Goal: Information Seeking & Learning: Learn about a topic

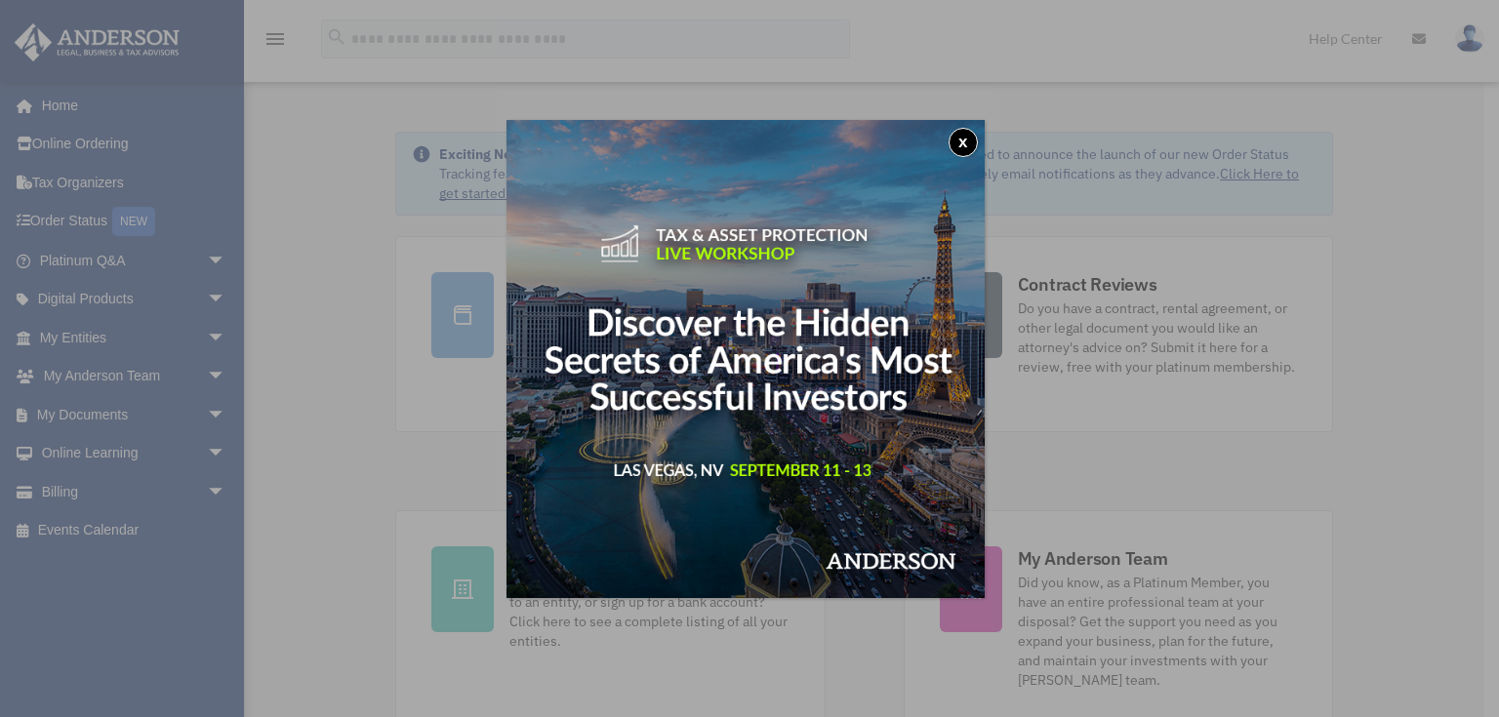
click at [965, 139] on button "x" at bounding box center [963, 142] width 29 height 29
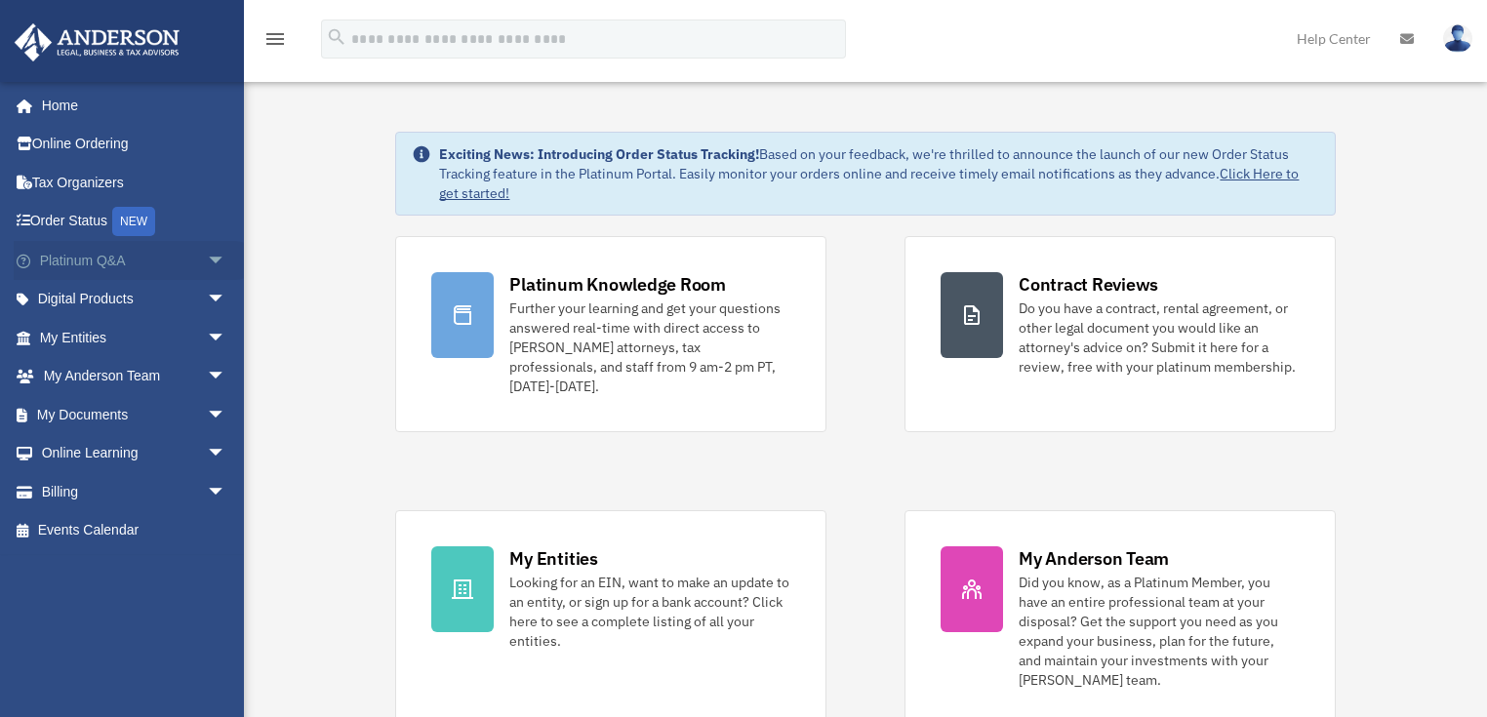
click at [66, 254] on link "Platinum Q&A arrow_drop_down" at bounding box center [135, 260] width 242 height 39
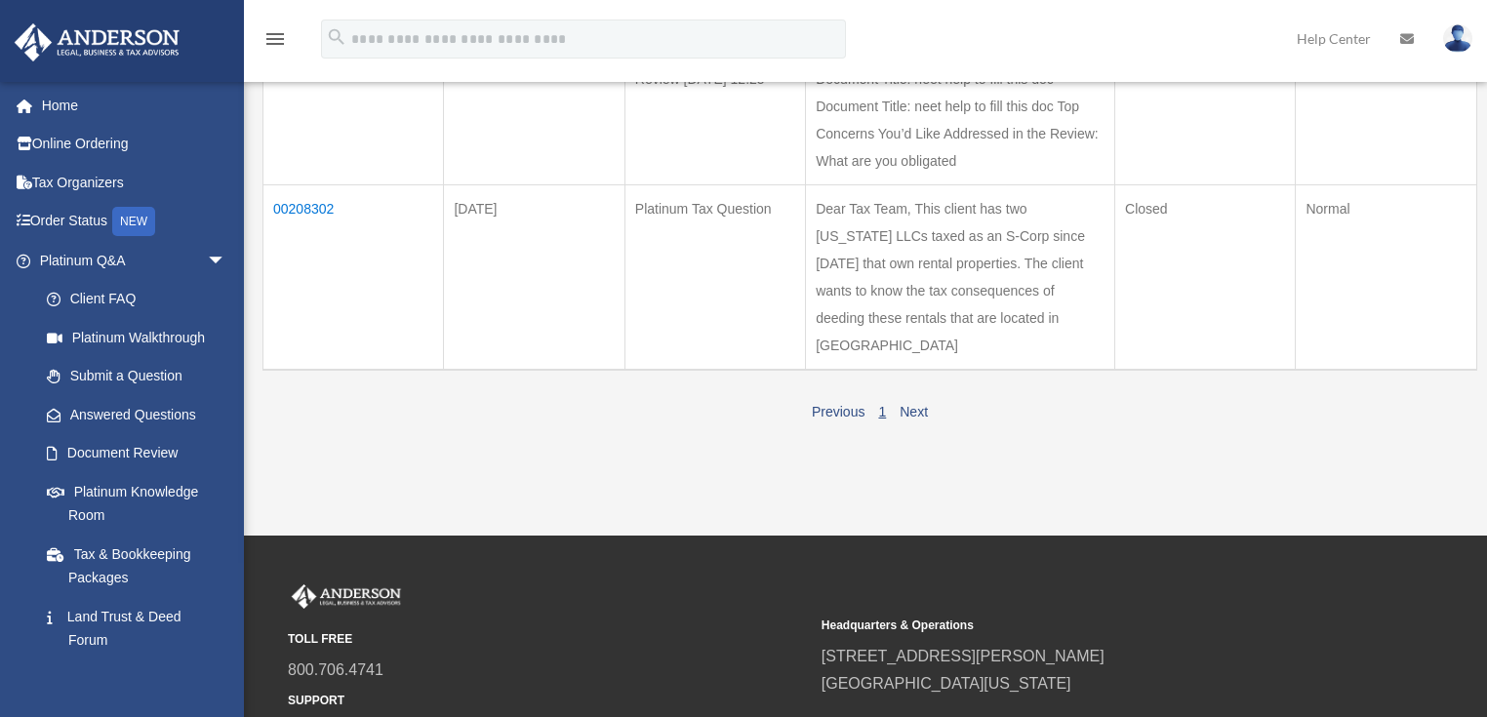
scroll to position [312, 0]
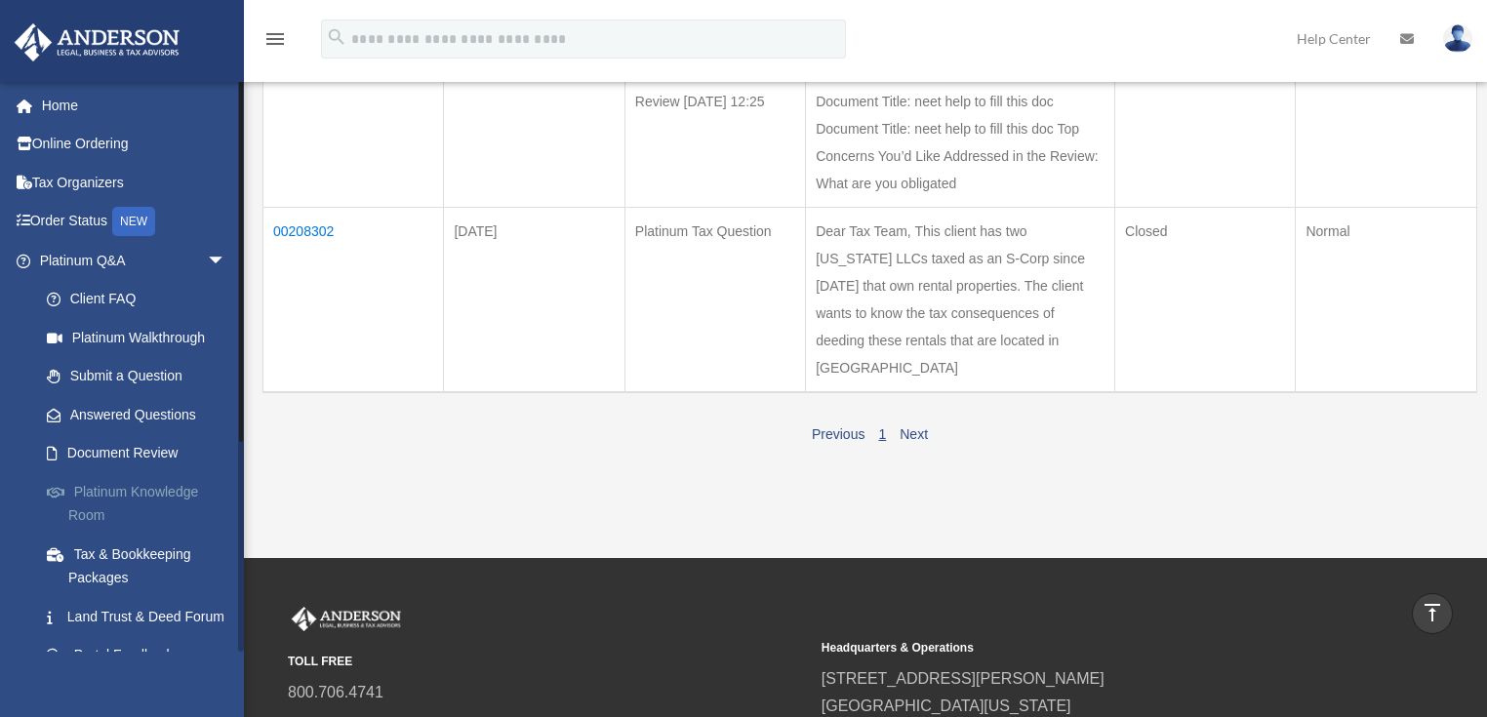
click at [156, 492] on link "Platinum Knowledge Room" at bounding box center [141, 503] width 228 height 62
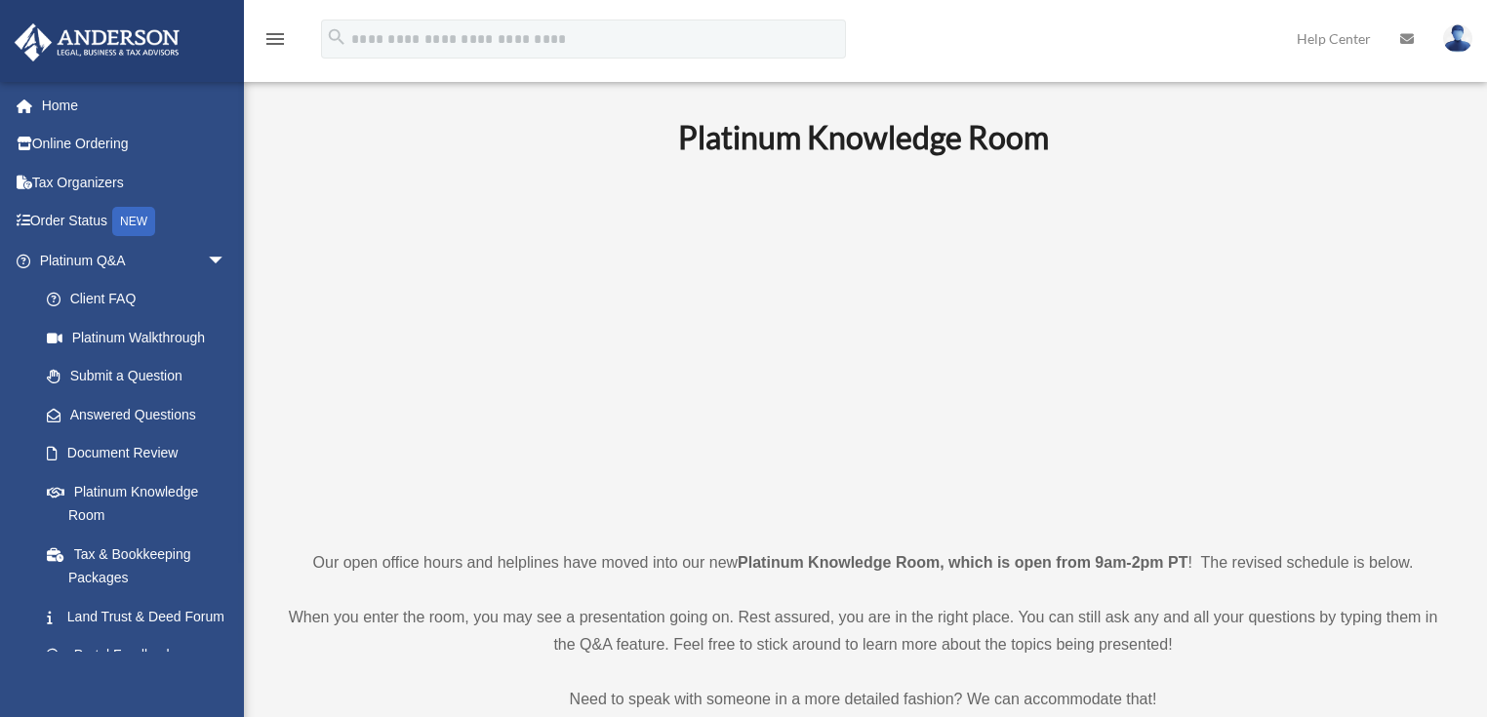
click at [1279, 452] on p at bounding box center [863, 352] width 1170 height 339
click at [1347, 435] on p at bounding box center [863, 352] width 1170 height 339
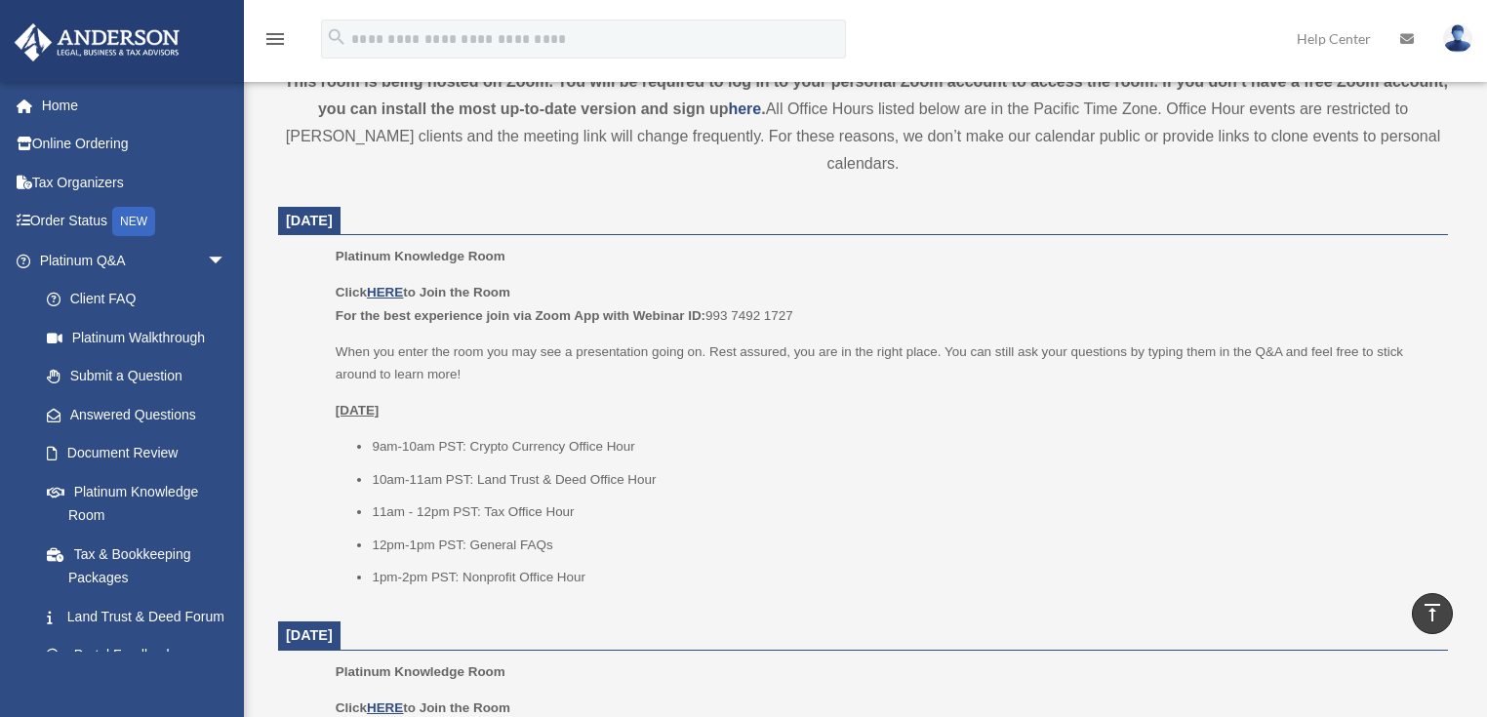
scroll to position [703, 0]
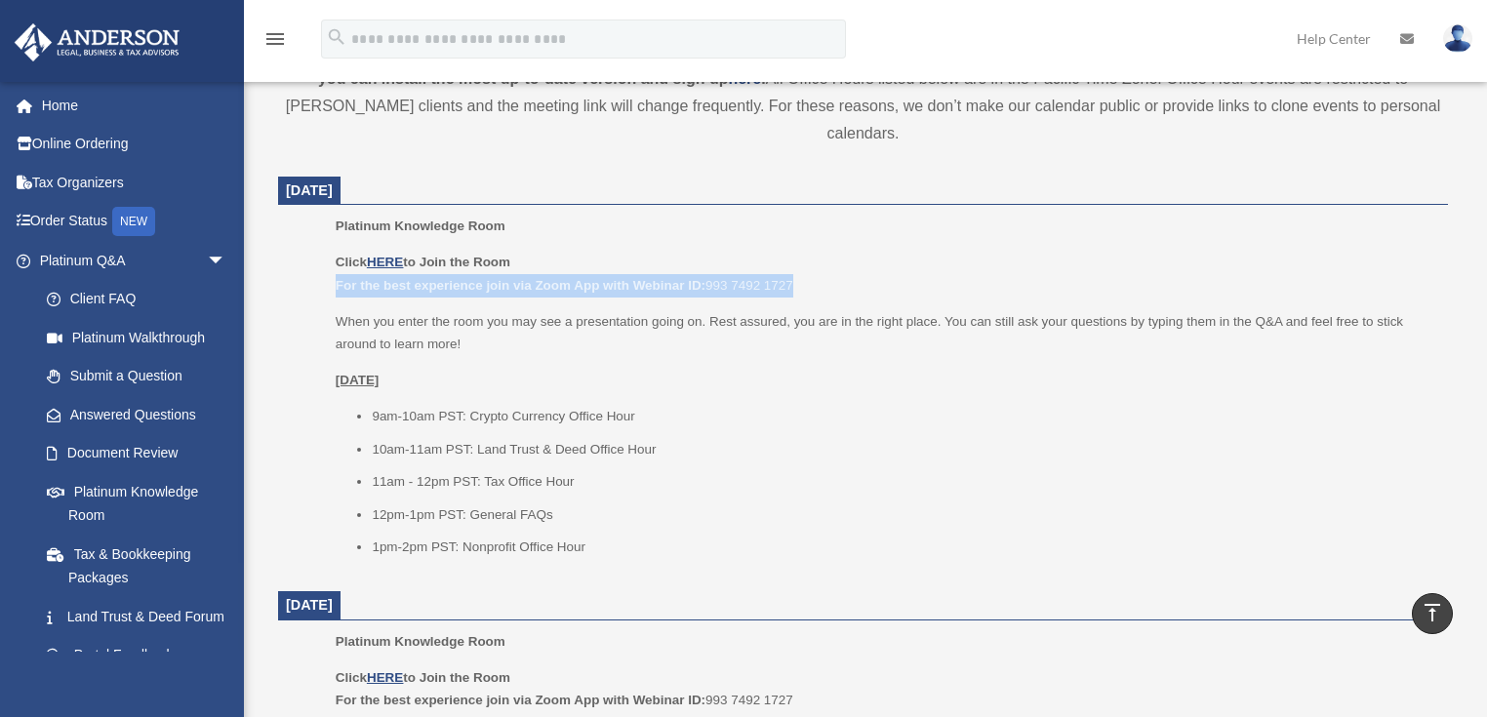
drag, startPoint x: 331, startPoint y: 260, endPoint x: 803, endPoint y: 258, distance: 472.4
click at [803, 258] on ul "Platinum Knowledge Room Click HERE to Join the Room For the best experience joi…" at bounding box center [863, 393] width 1143 height 357
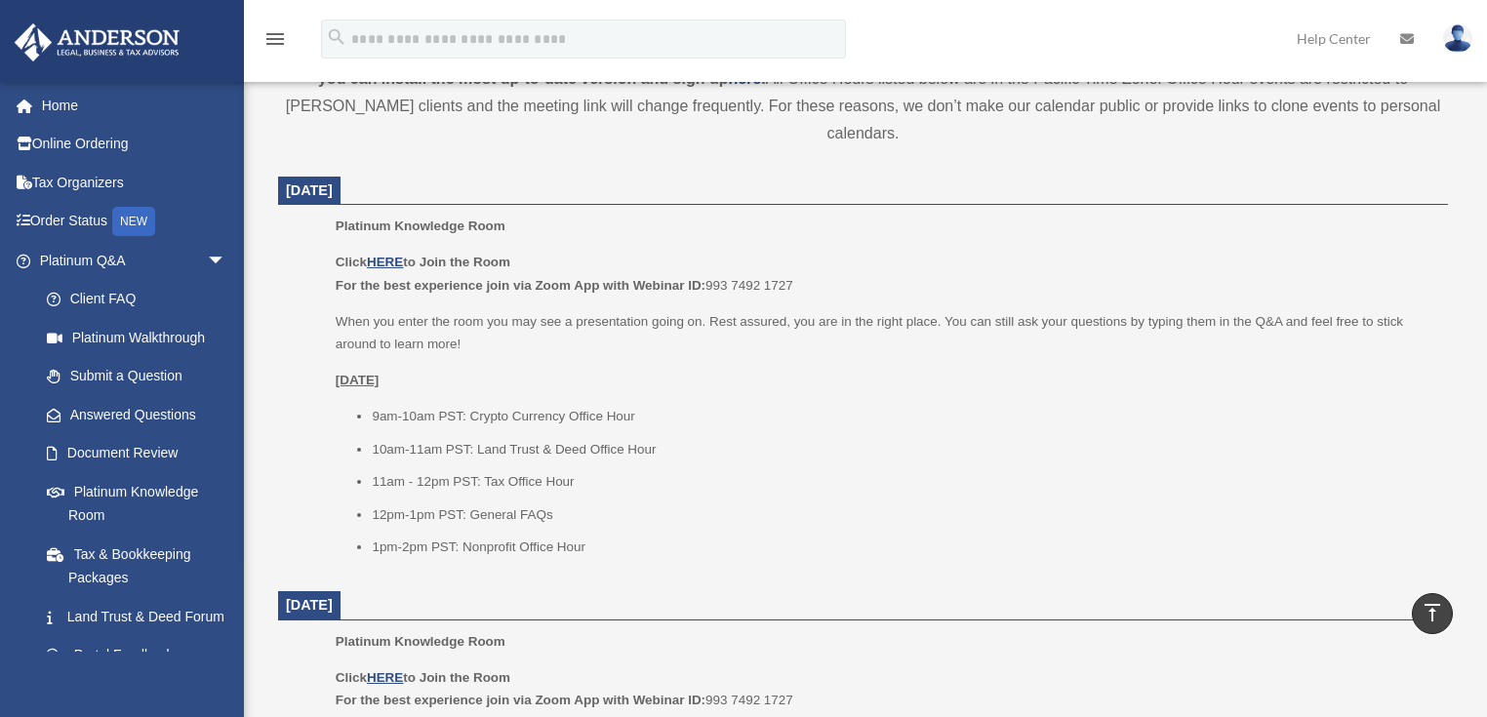
click at [839, 438] on li "10am-11am PST: Land Trust & Deed Office Hour" at bounding box center [903, 449] width 1063 height 23
click at [386, 255] on u "HERE" at bounding box center [385, 262] width 36 height 15
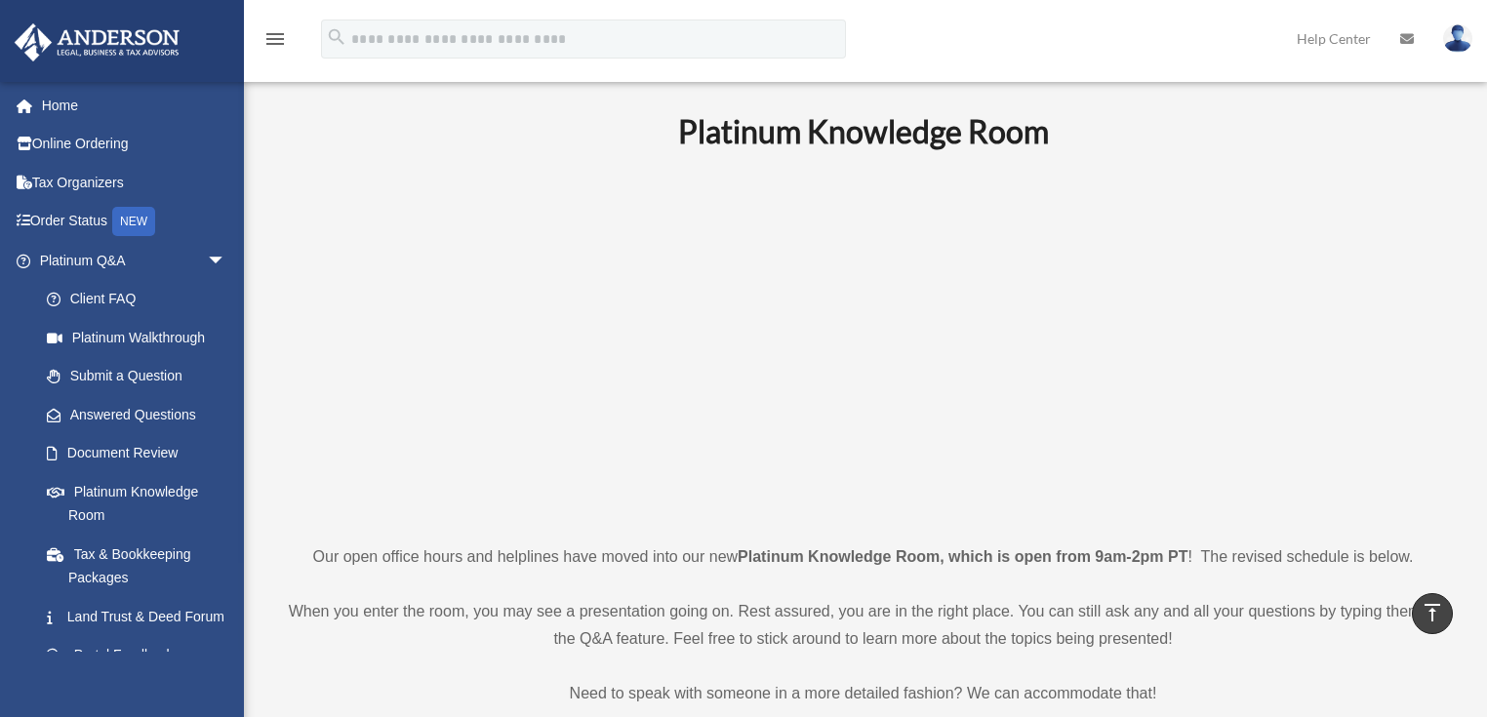
scroll to position [0, 0]
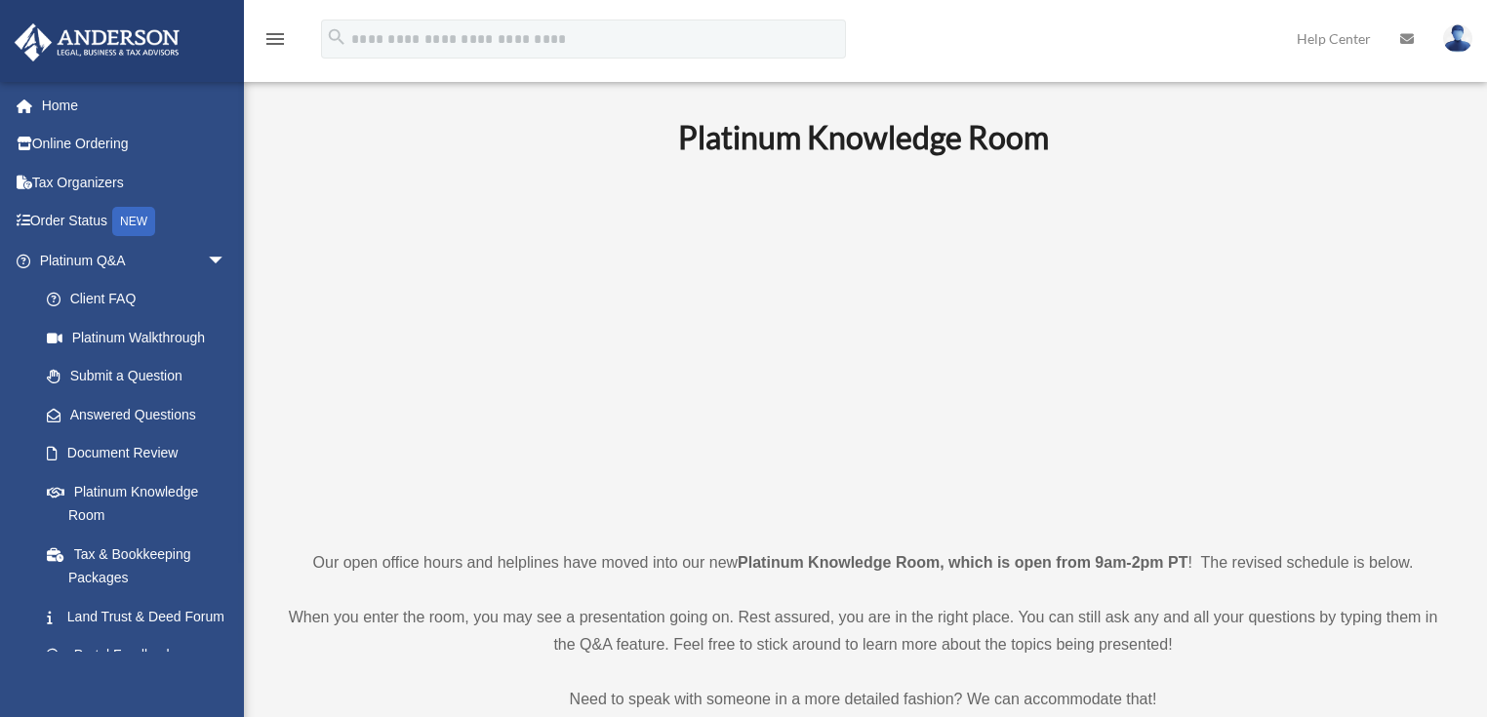
click at [325, 407] on p at bounding box center [863, 352] width 1170 height 339
click at [125, 490] on link "Platinum Knowledge Room" at bounding box center [141, 503] width 228 height 62
click at [50, 101] on link "Home" at bounding box center [135, 105] width 242 height 39
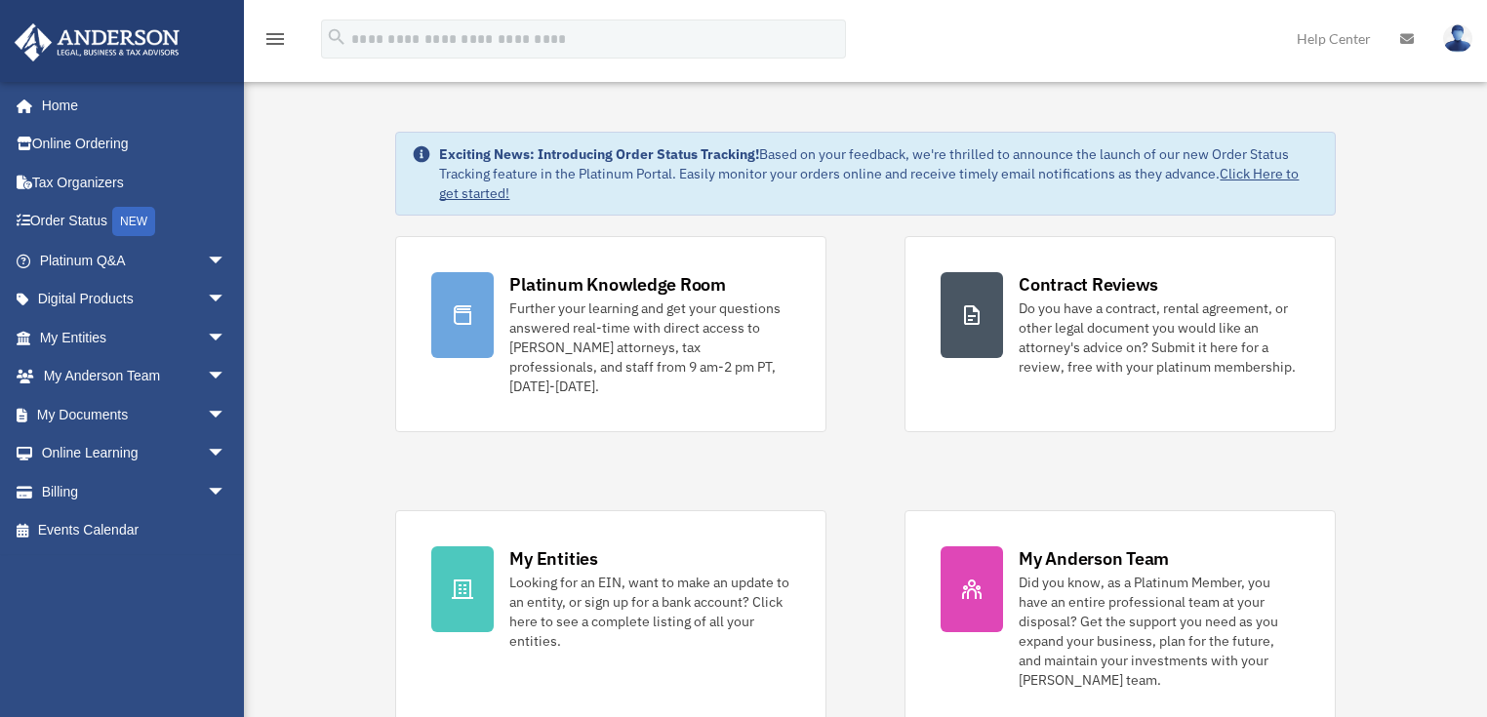
click at [667, 471] on div "Platinum Knowledge Room Further your learning and get your questions answered r…" at bounding box center [865, 481] width 940 height 490
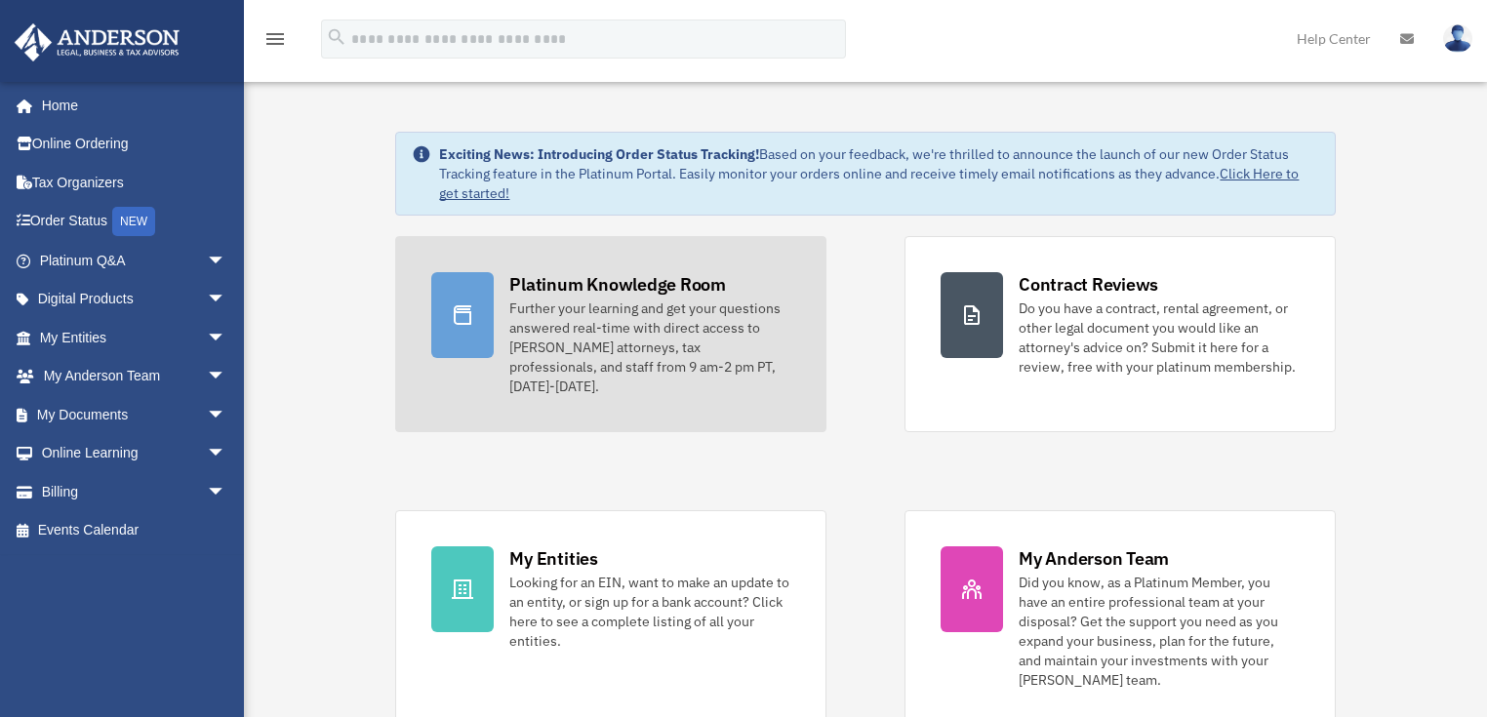
click at [789, 379] on link "Platinum Knowledge Room Further your learning and get your questions answered r…" at bounding box center [610, 334] width 431 height 196
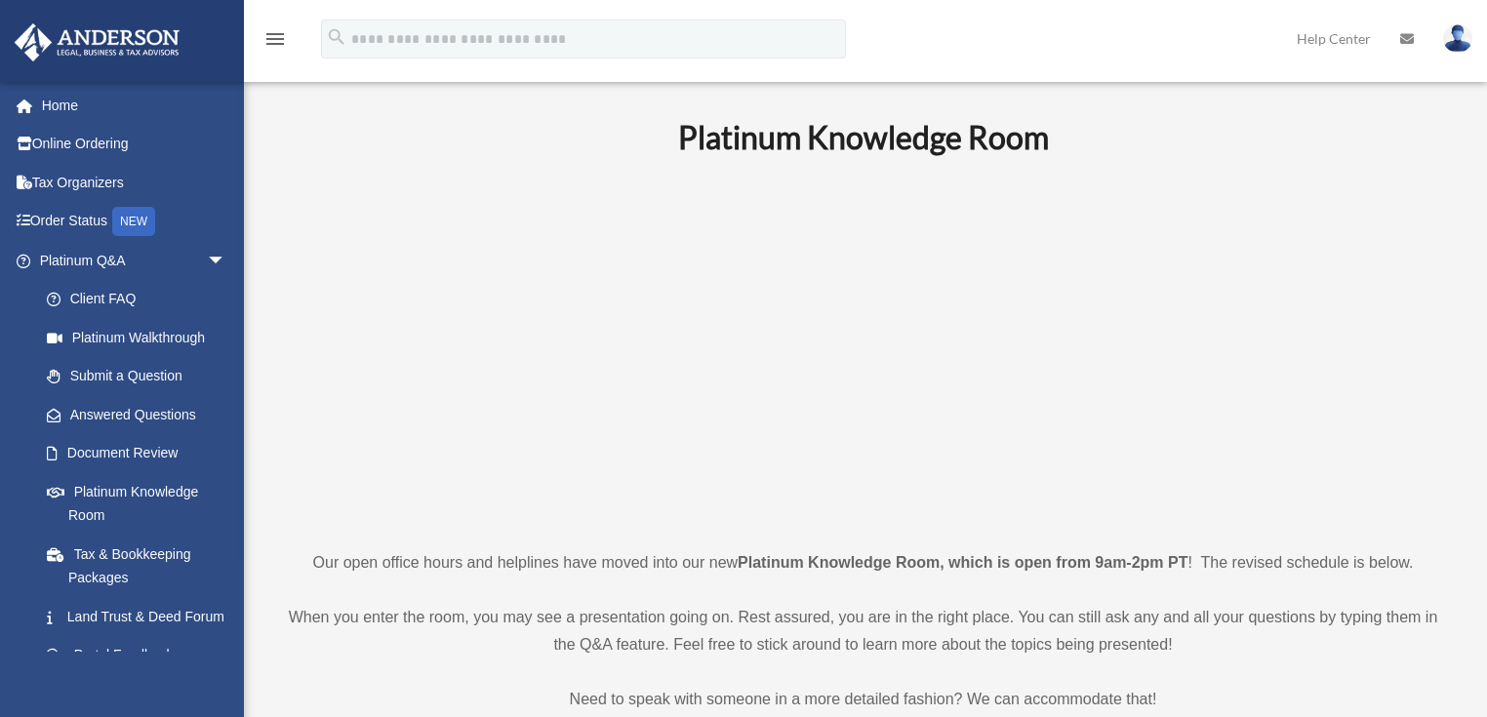
click at [342, 336] on p at bounding box center [863, 352] width 1170 height 339
click at [74, 261] on link "Platinum Q&A arrow_drop_down" at bounding box center [135, 260] width 242 height 39
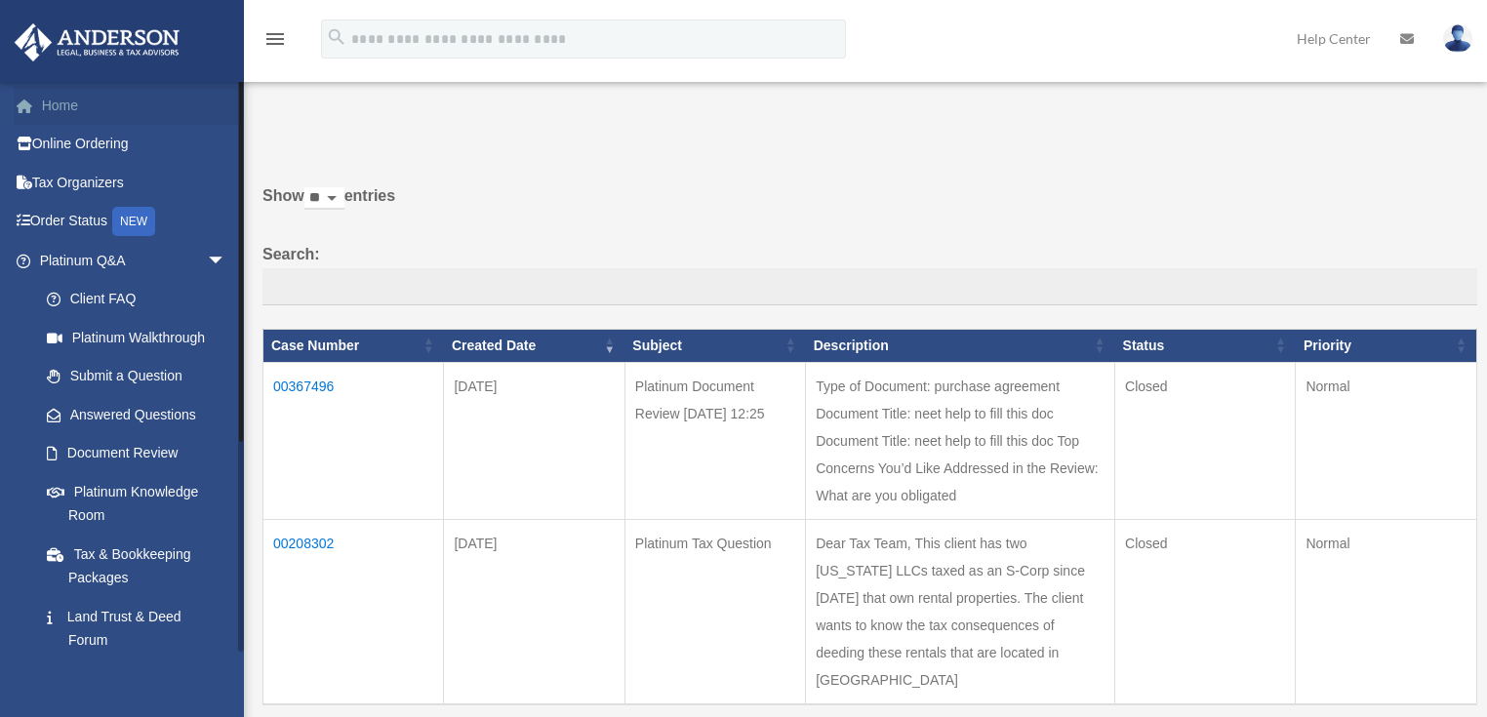
click at [53, 97] on link "Home" at bounding box center [135, 105] width 242 height 39
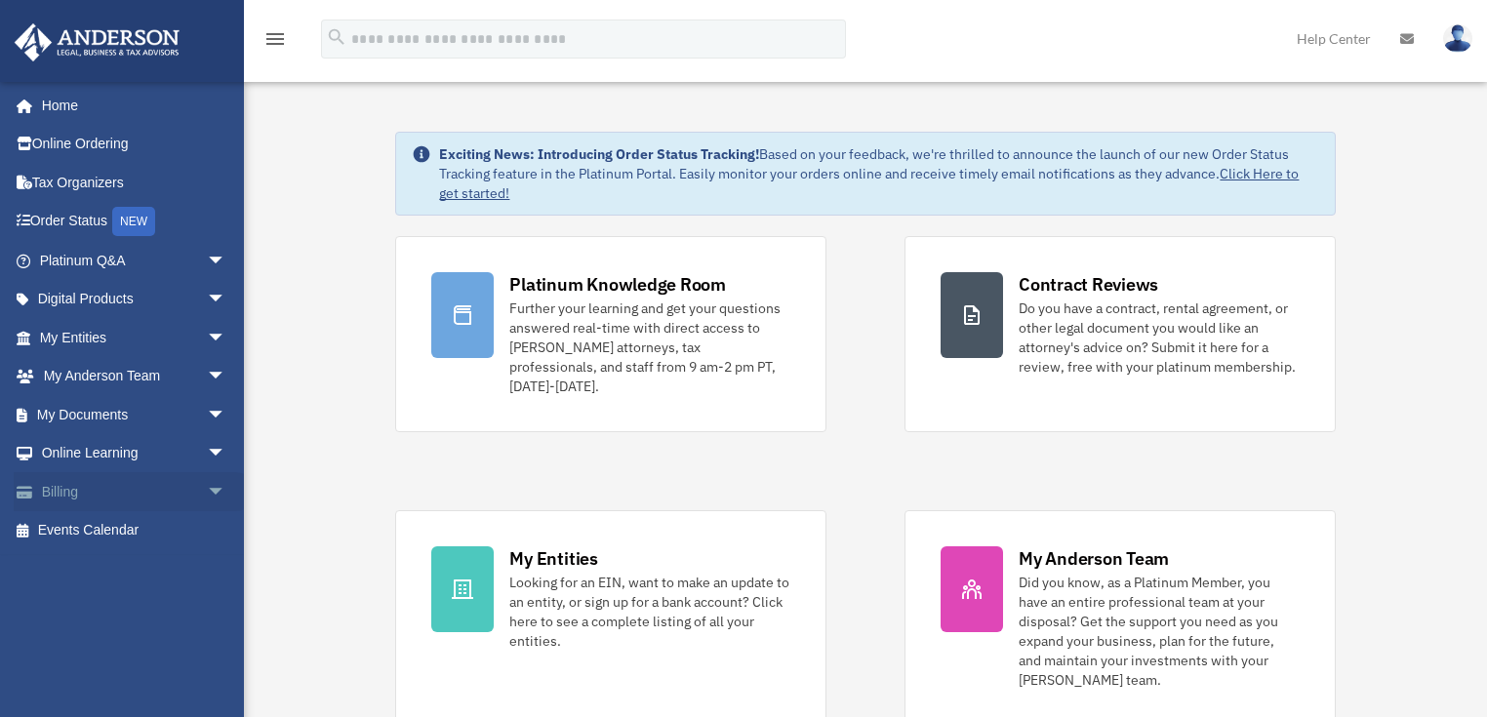
click at [207, 487] on span "arrow_drop_down" at bounding box center [226, 492] width 39 height 40
click at [207, 487] on span "arrow_drop_up" at bounding box center [226, 492] width 39 height 40
click at [207, 487] on span "arrow_drop_down" at bounding box center [226, 492] width 39 height 40
click at [207, 488] on span "arrow_drop_up" at bounding box center [226, 492] width 39 height 40
click at [207, 448] on span "arrow_drop_down" at bounding box center [226, 454] width 39 height 40
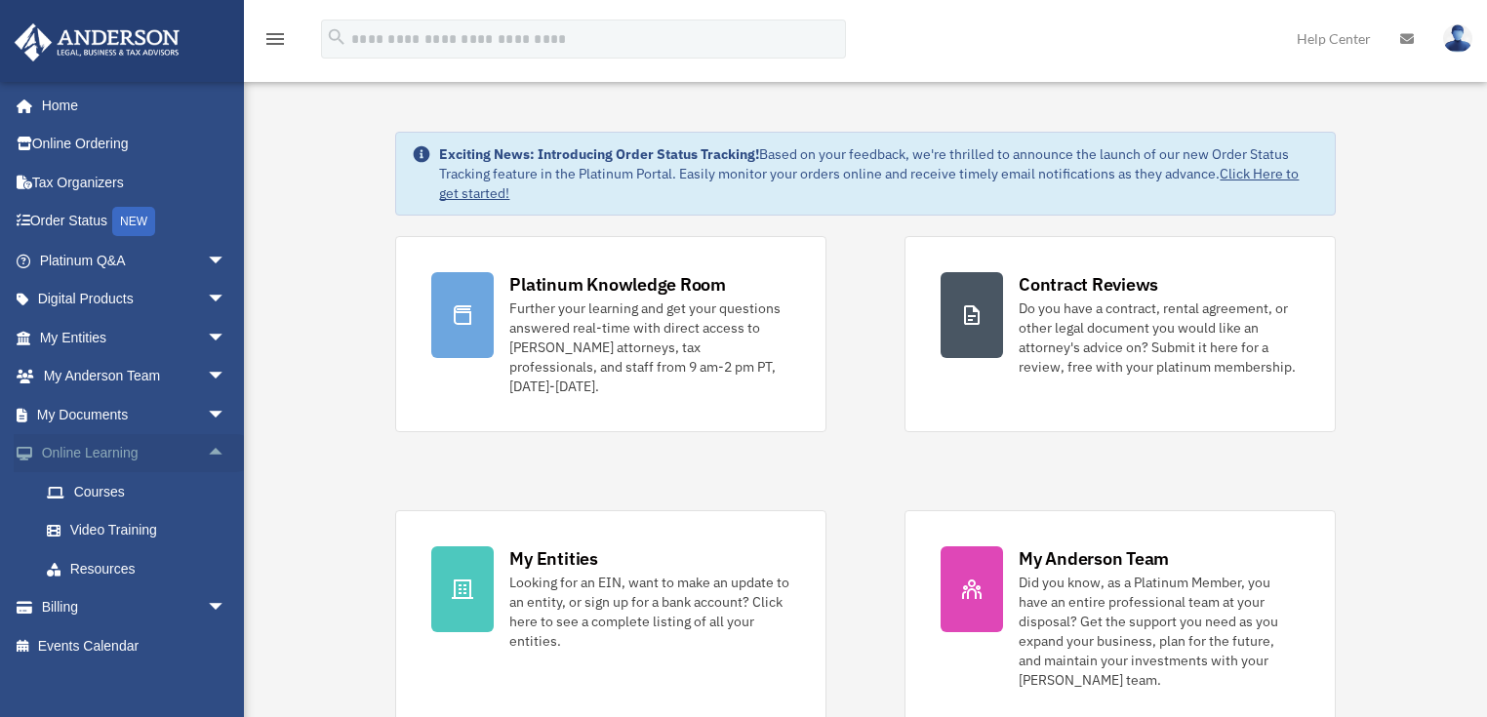
click at [207, 448] on span "arrow_drop_up" at bounding box center [226, 454] width 39 height 40
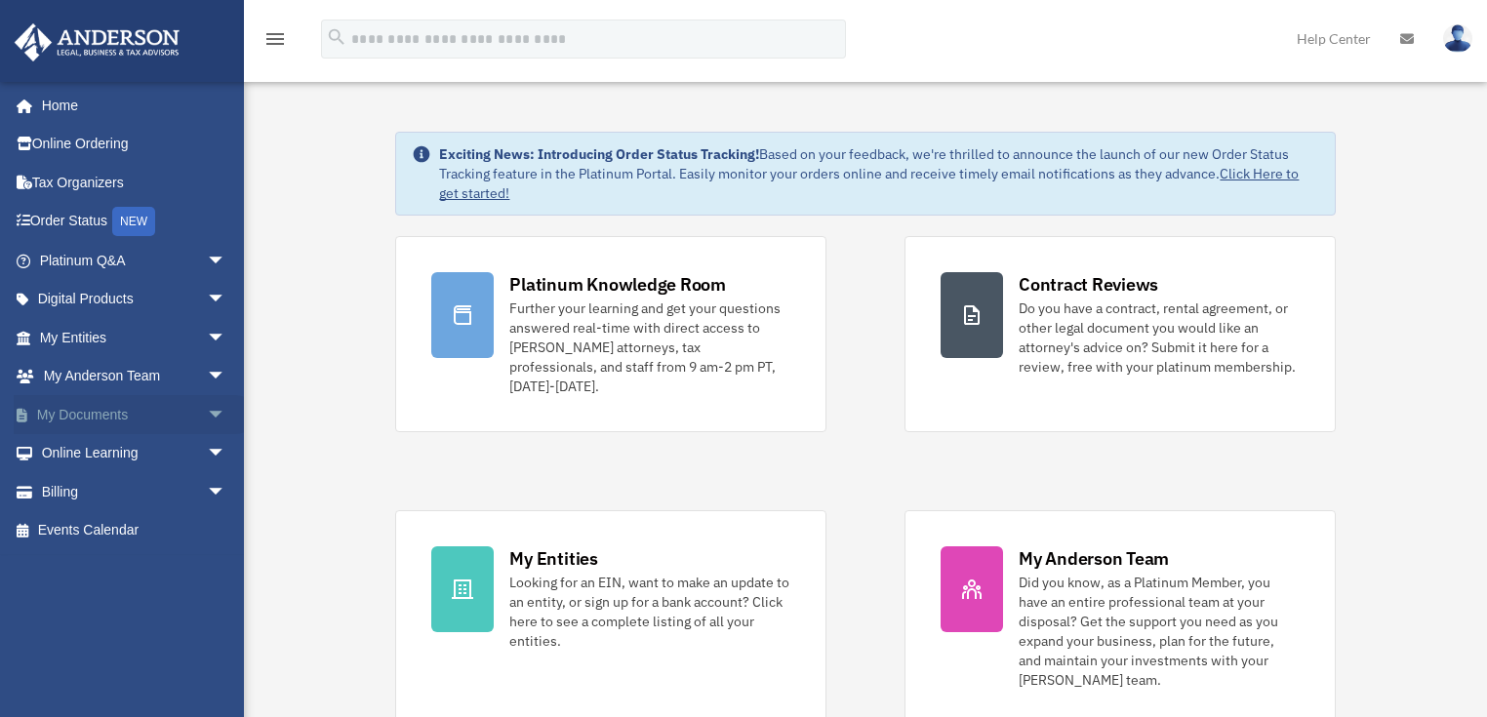
click at [207, 412] on span "arrow_drop_down" at bounding box center [226, 415] width 39 height 40
click at [207, 412] on span "arrow_drop_up" at bounding box center [226, 415] width 39 height 40
click at [207, 377] on span "arrow_drop_down" at bounding box center [226, 377] width 39 height 40
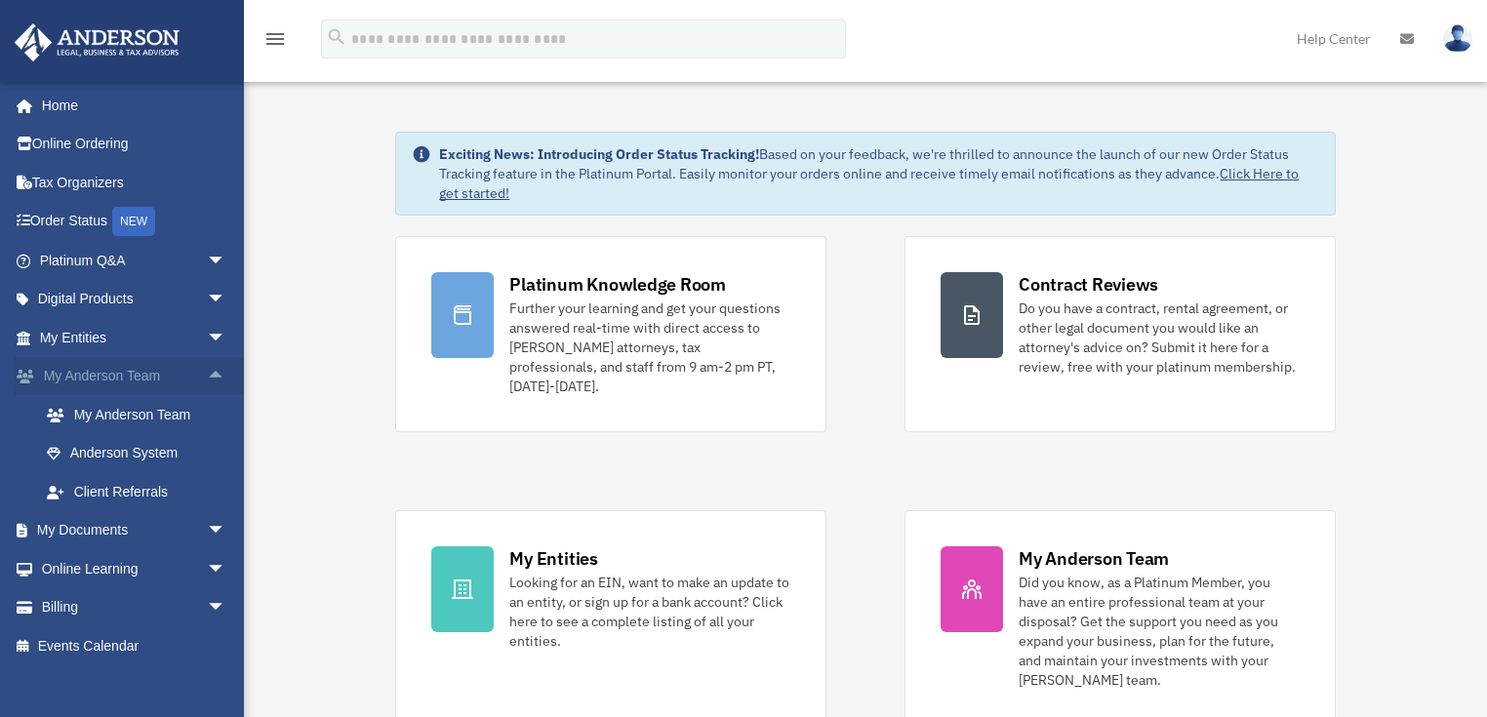
click at [207, 377] on span "arrow_drop_up" at bounding box center [226, 377] width 39 height 40
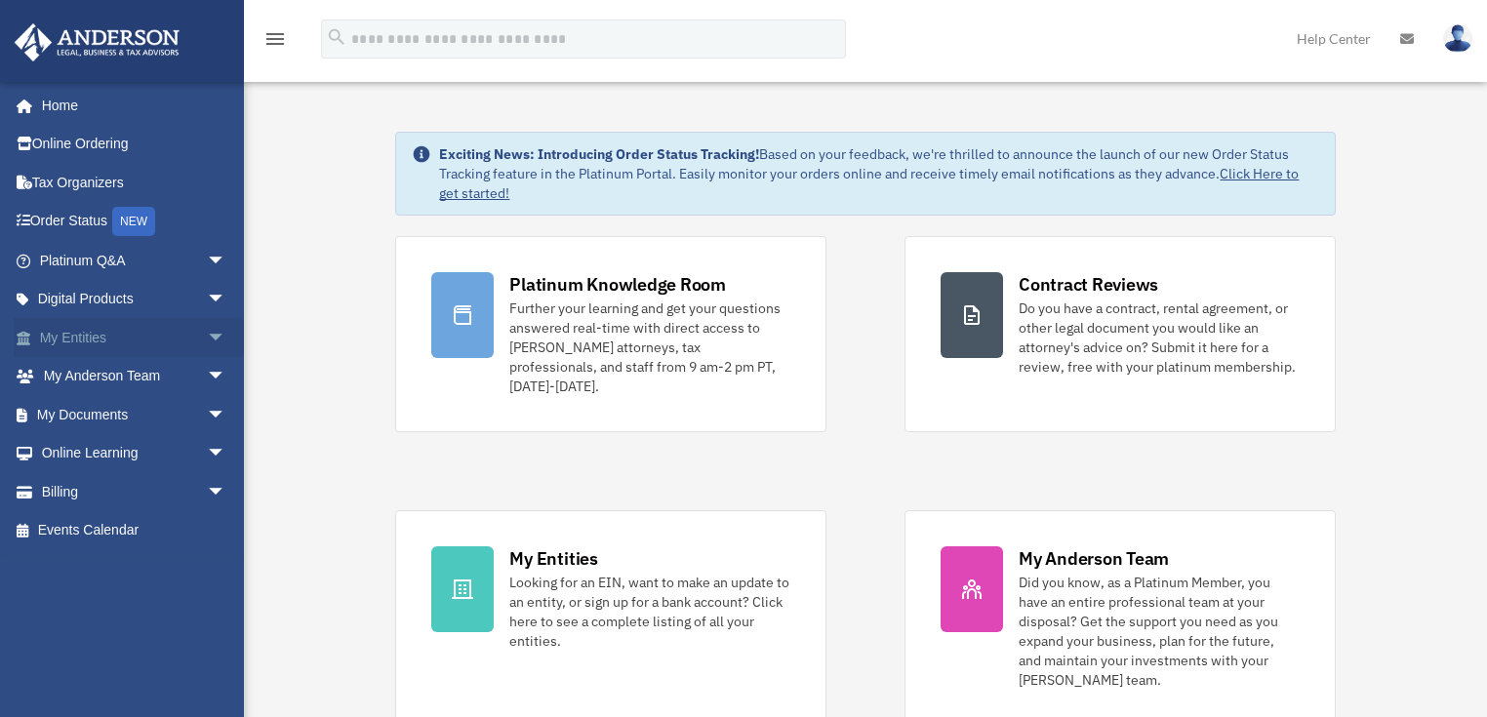
click at [207, 330] on span "arrow_drop_down" at bounding box center [226, 338] width 39 height 40
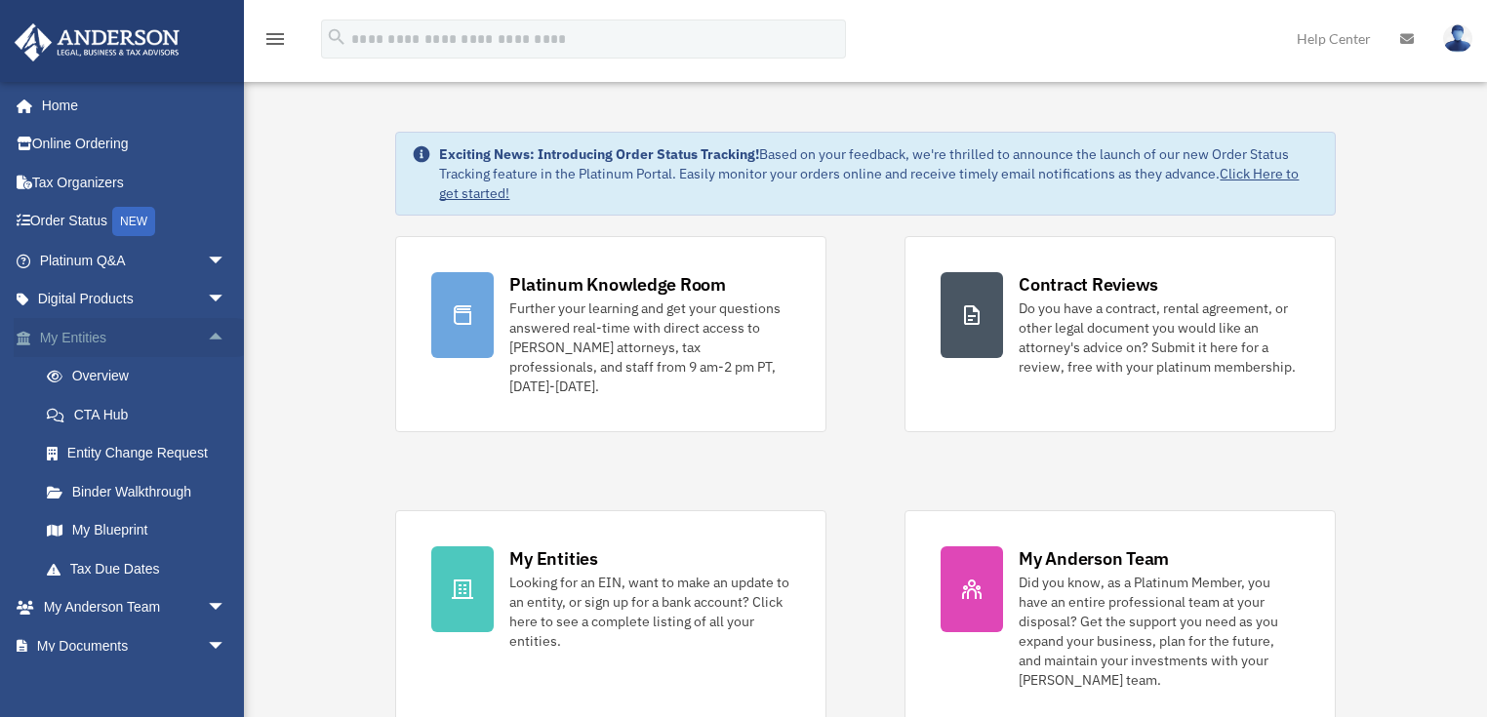
click at [207, 333] on span "arrow_drop_up" at bounding box center [226, 338] width 39 height 40
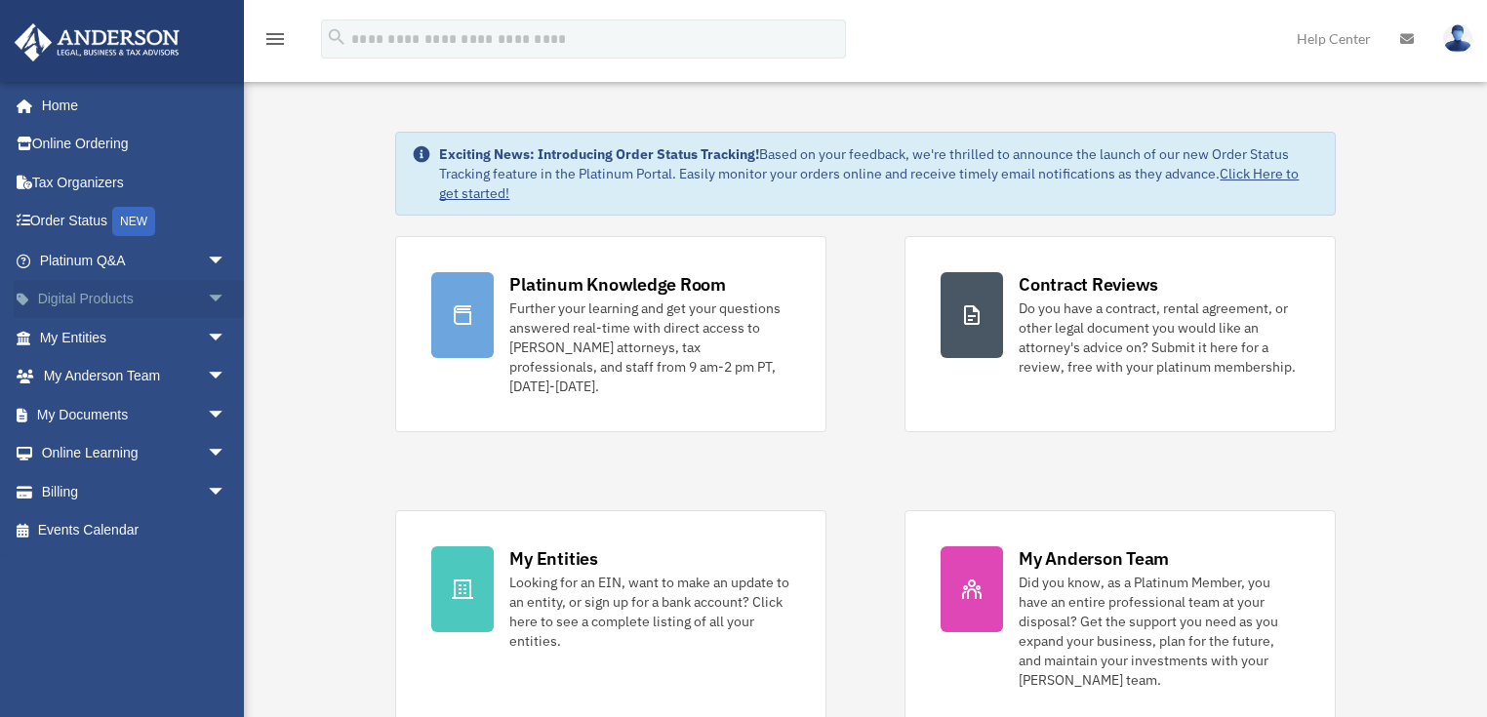
click at [207, 303] on span "arrow_drop_down" at bounding box center [226, 300] width 39 height 40
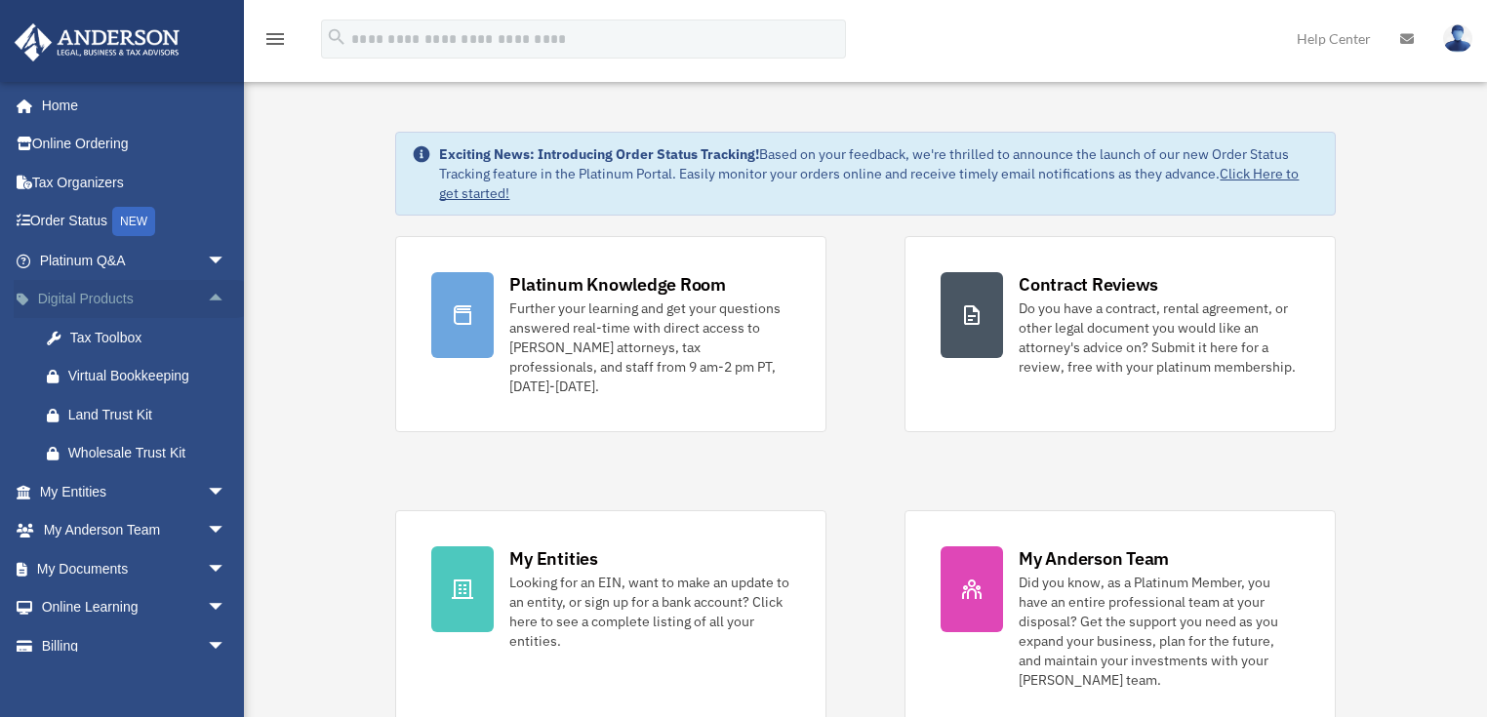
click at [207, 303] on span "arrow_drop_up" at bounding box center [226, 300] width 39 height 40
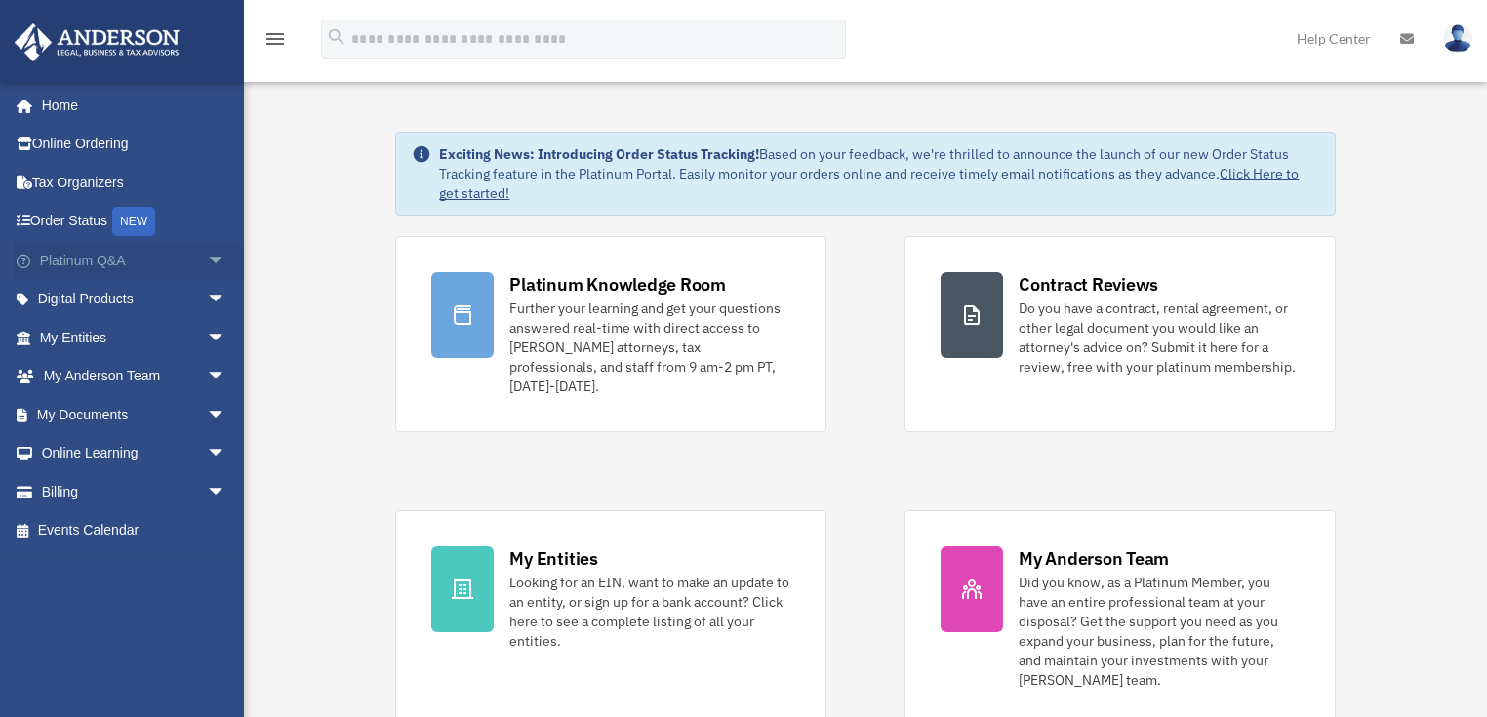
click at [207, 258] on span "arrow_drop_down" at bounding box center [226, 261] width 39 height 40
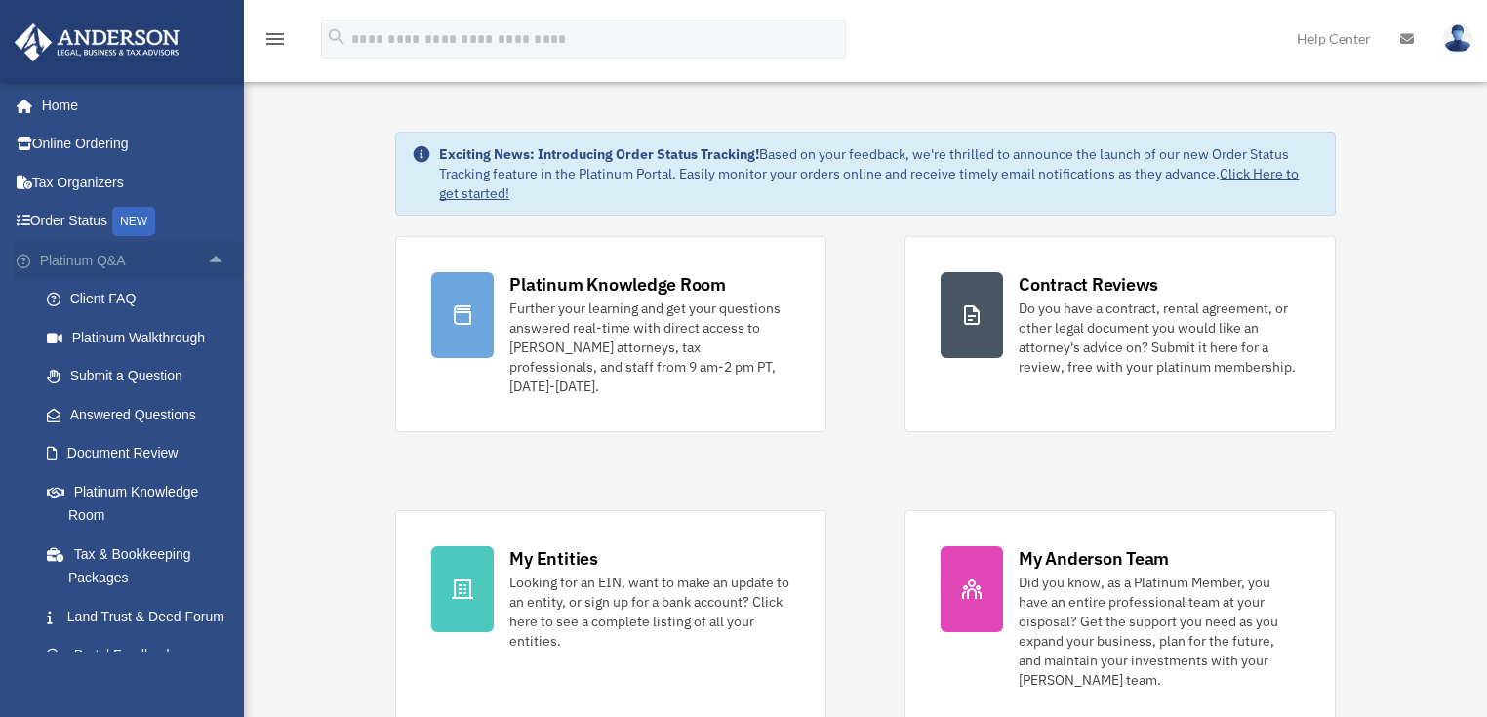
click at [207, 258] on span "arrow_drop_up" at bounding box center [226, 261] width 39 height 40
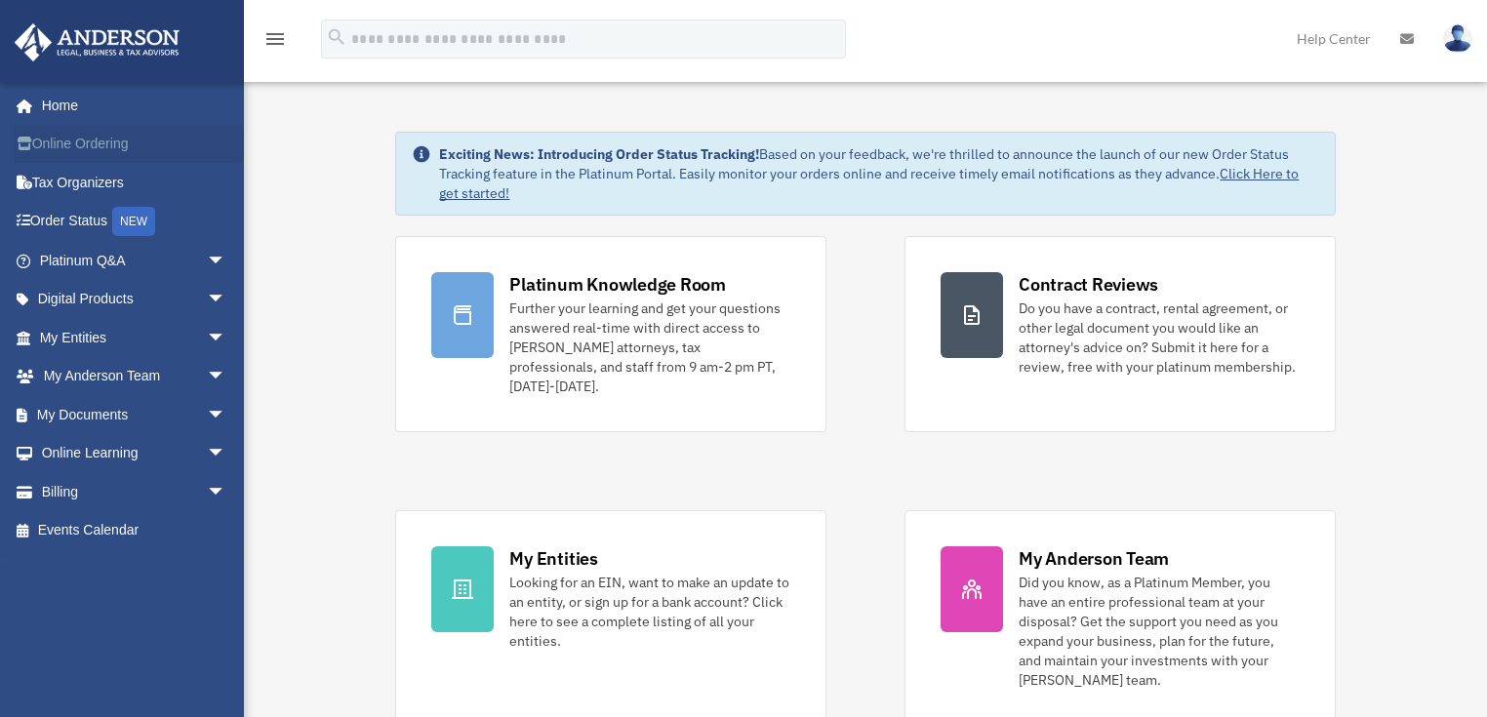
click at [71, 139] on link "Online Ordering" at bounding box center [135, 144] width 242 height 39
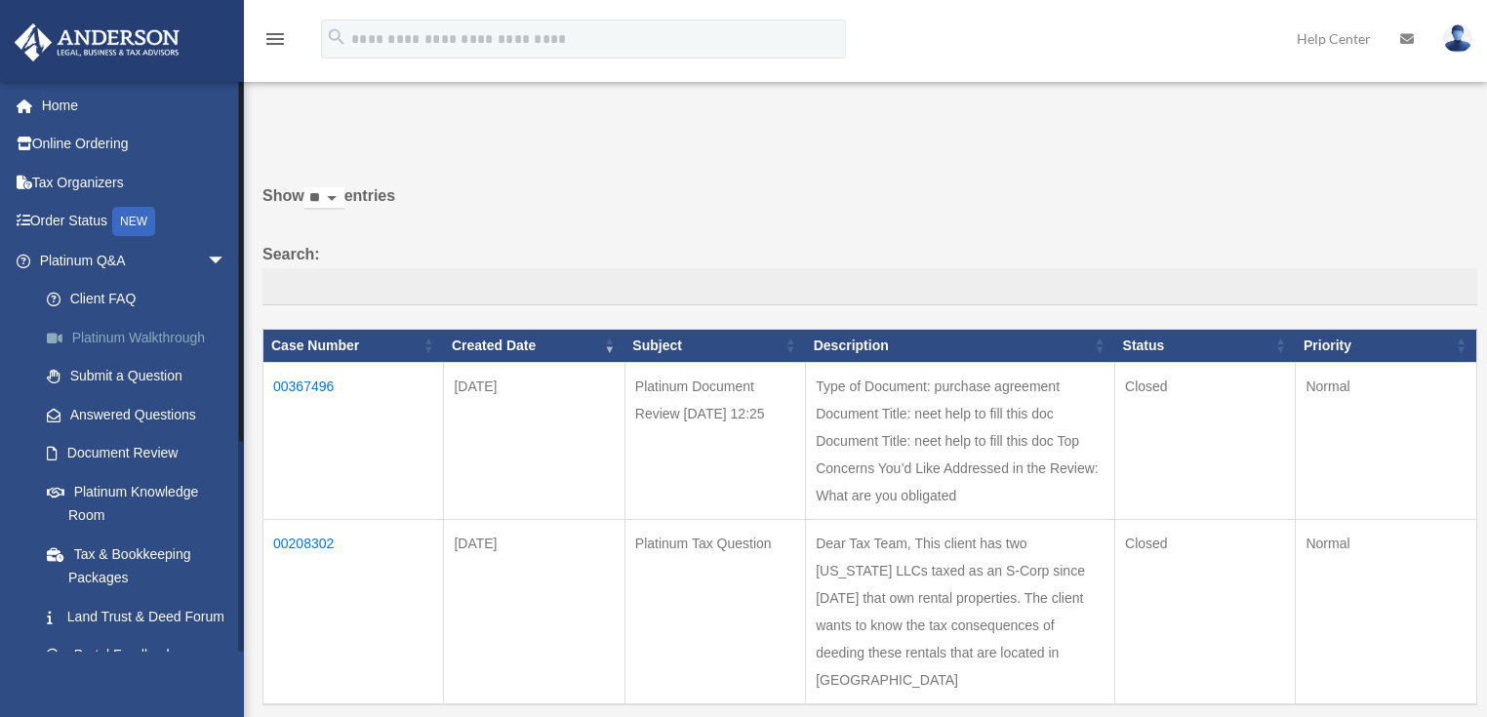
click at [116, 336] on link "Platinum Walkthrough" at bounding box center [141, 337] width 228 height 39
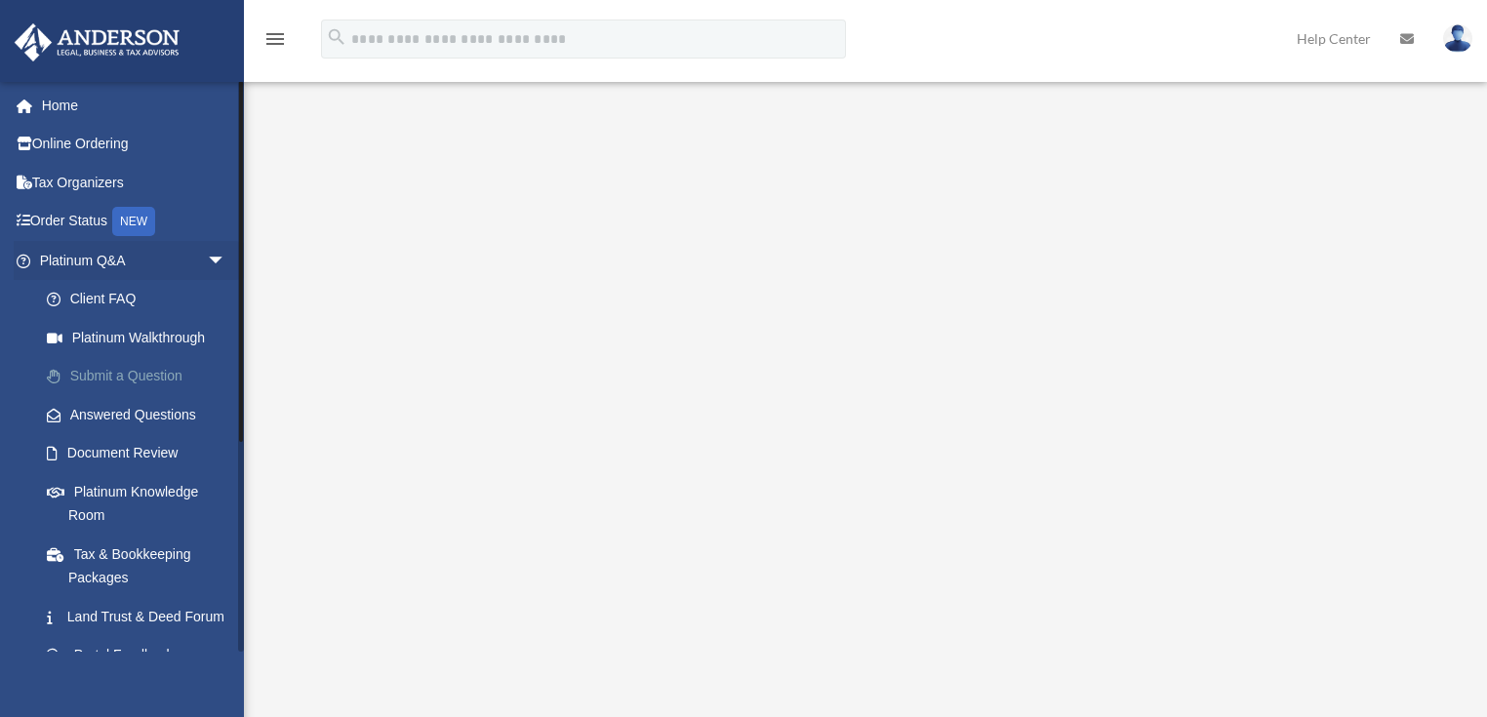
click at [91, 373] on link "Submit a Question" at bounding box center [141, 376] width 228 height 39
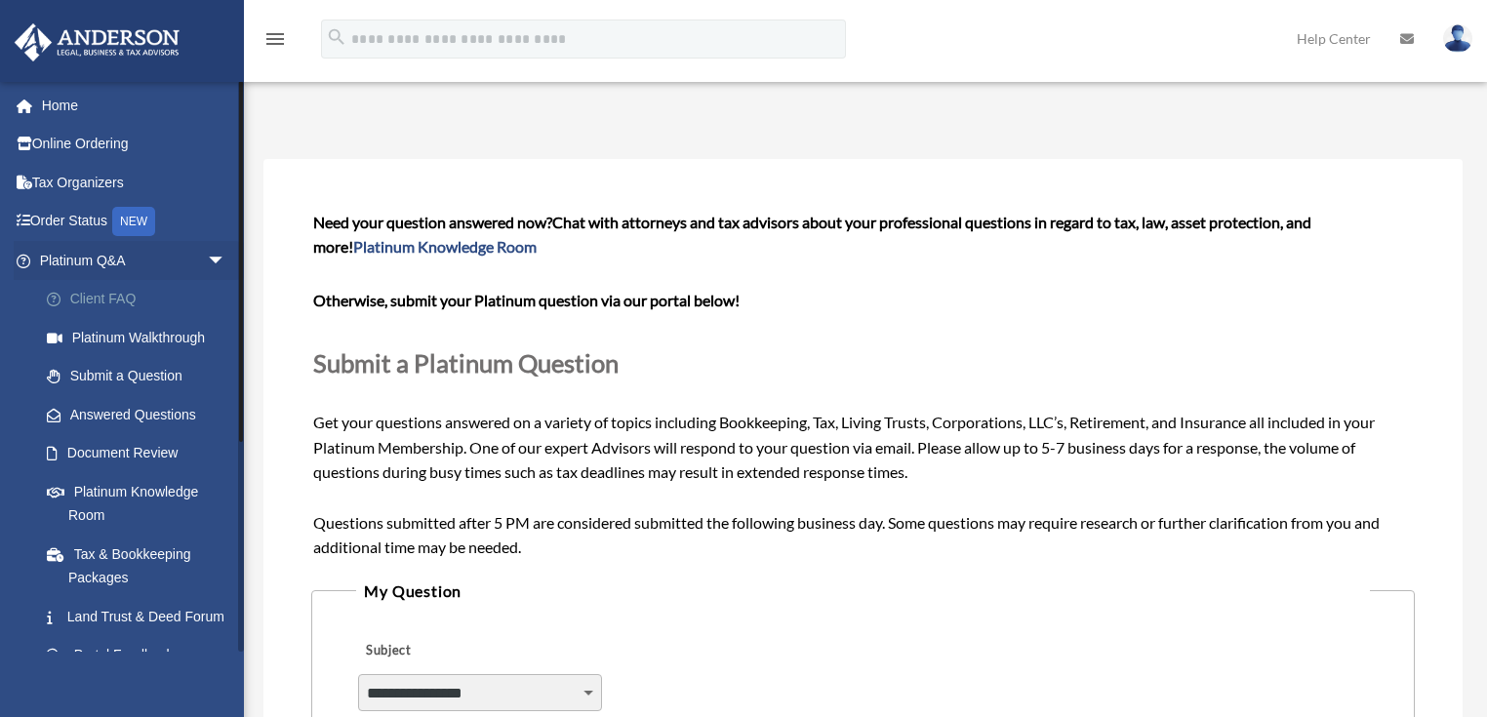
click at [109, 293] on link "Client FAQ" at bounding box center [141, 299] width 228 height 39
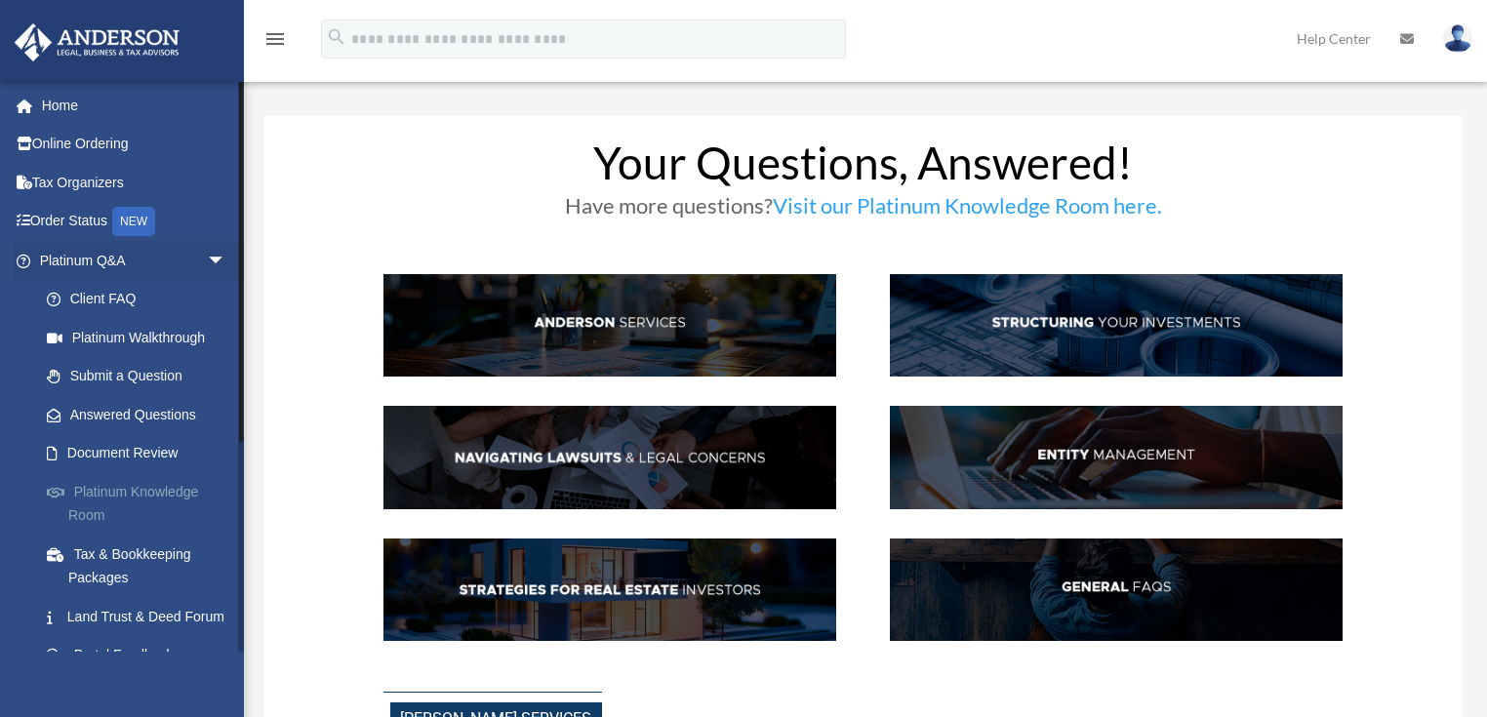
click at [143, 487] on link "Platinum Knowledge Room" at bounding box center [141, 503] width 228 height 62
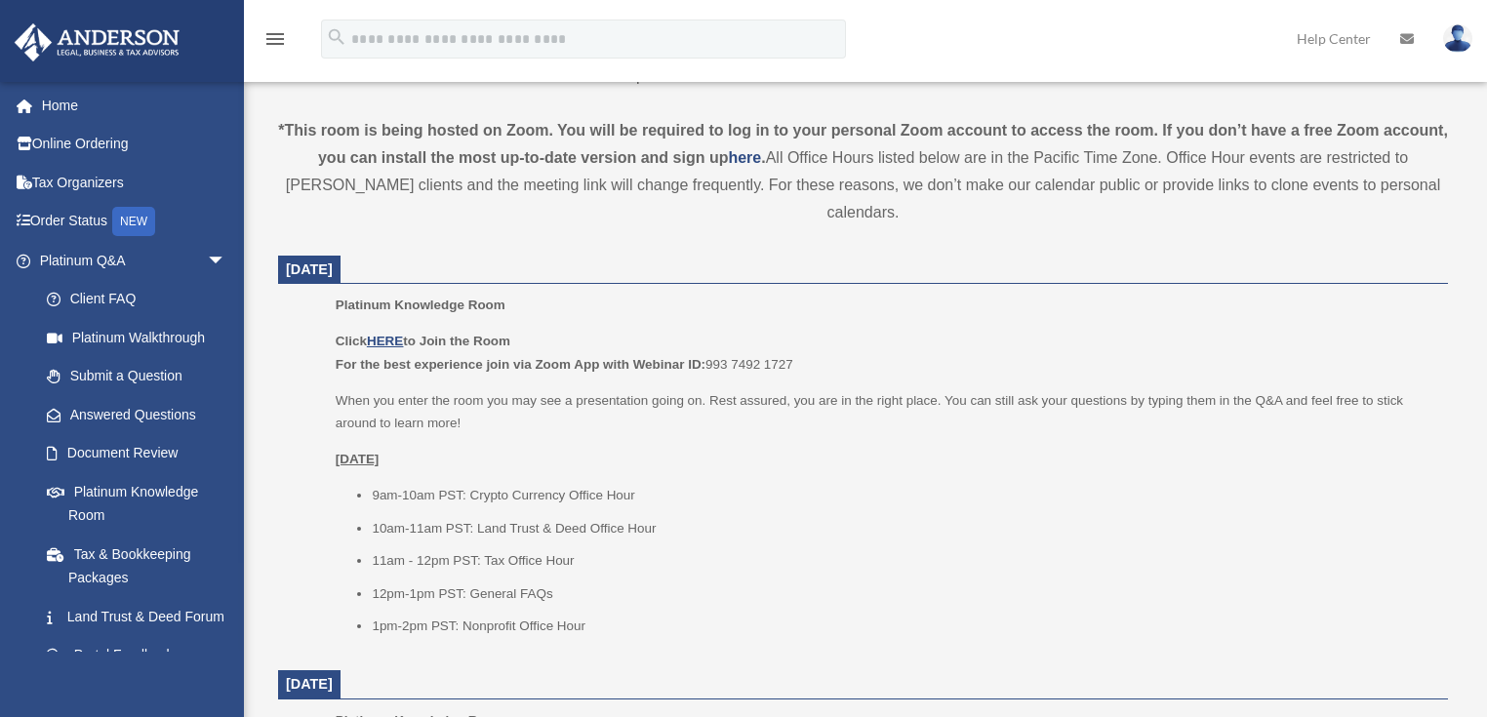
scroll to position [781, 0]
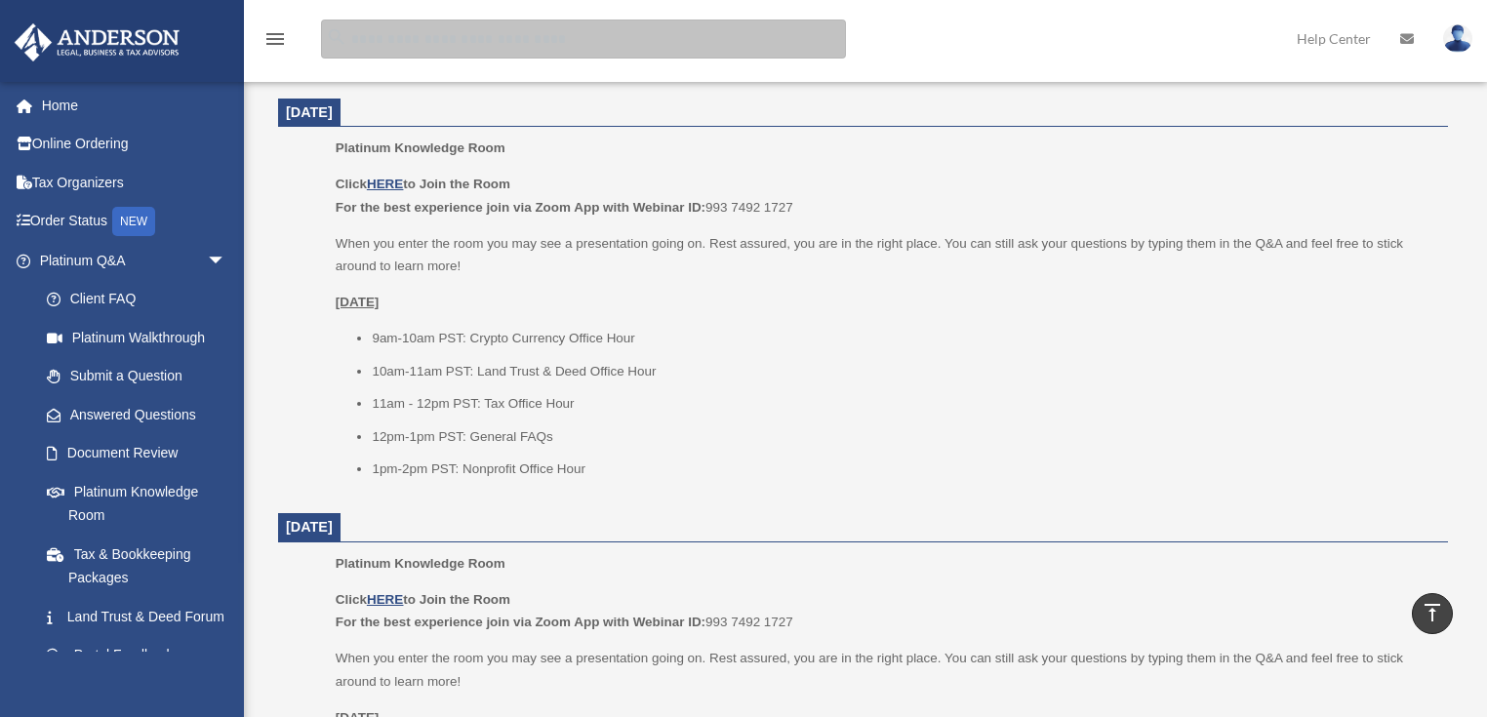
click at [426, 47] on input "search" at bounding box center [583, 39] width 525 height 39
